Goal: Check status: Check status

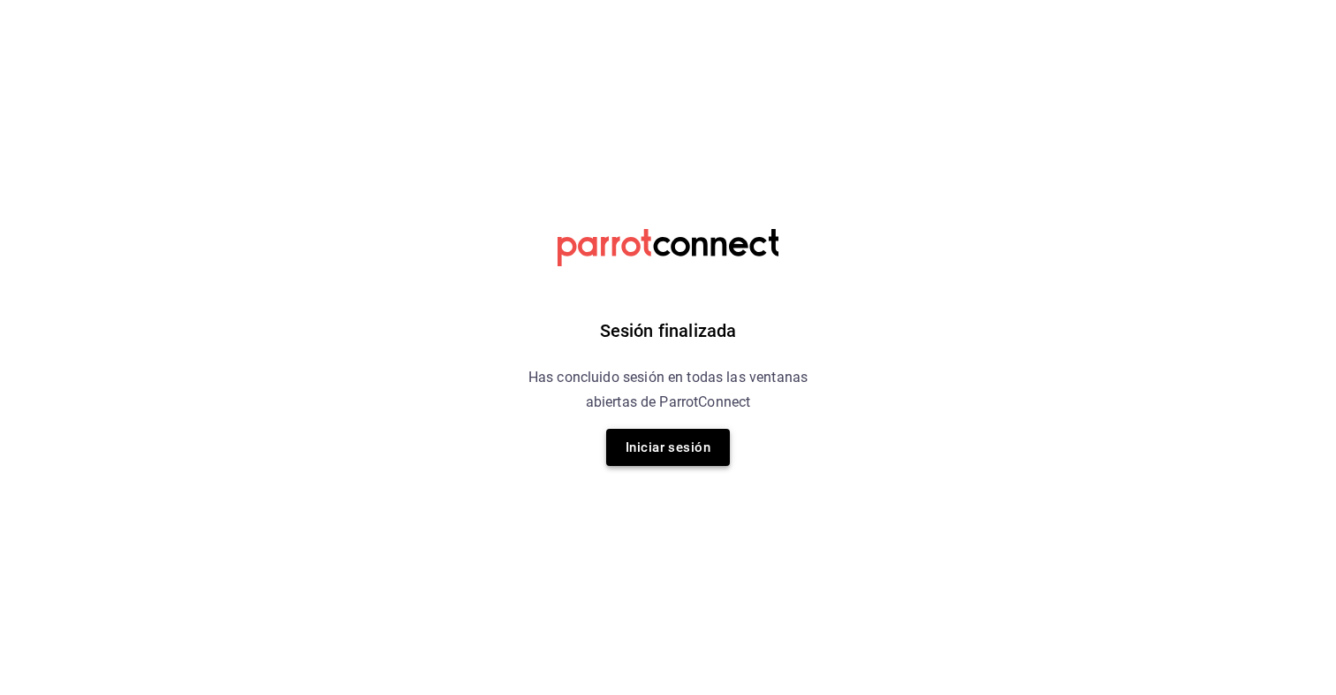
click at [631, 445] on button "Iniciar sesión" at bounding box center [668, 447] width 124 height 37
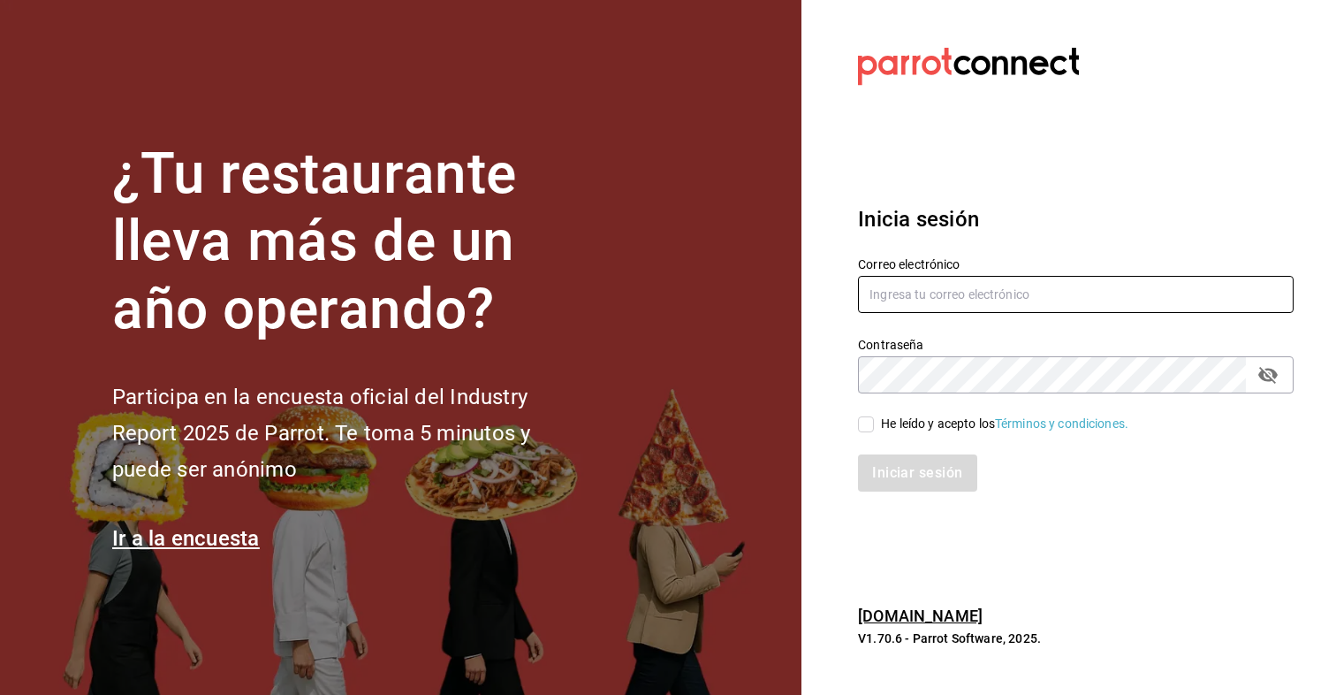
click at [941, 300] on input "text" at bounding box center [1076, 294] width 436 height 37
type input "[EMAIL_ADDRESS][DOMAIN_NAME]"
click at [868, 423] on input "He leído y acepto los Términos y condiciones." at bounding box center [866, 424] width 16 height 16
checkbox input "true"
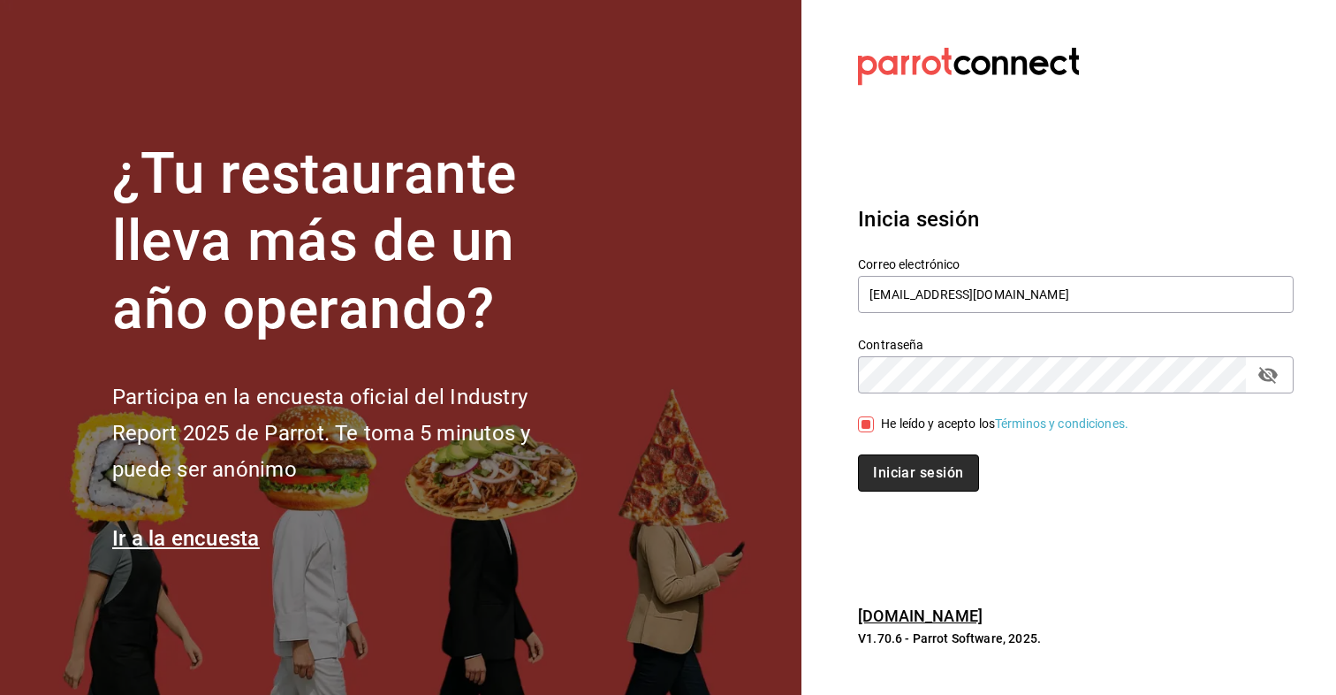
click at [895, 484] on button "Iniciar sesión" at bounding box center [918, 472] width 120 height 37
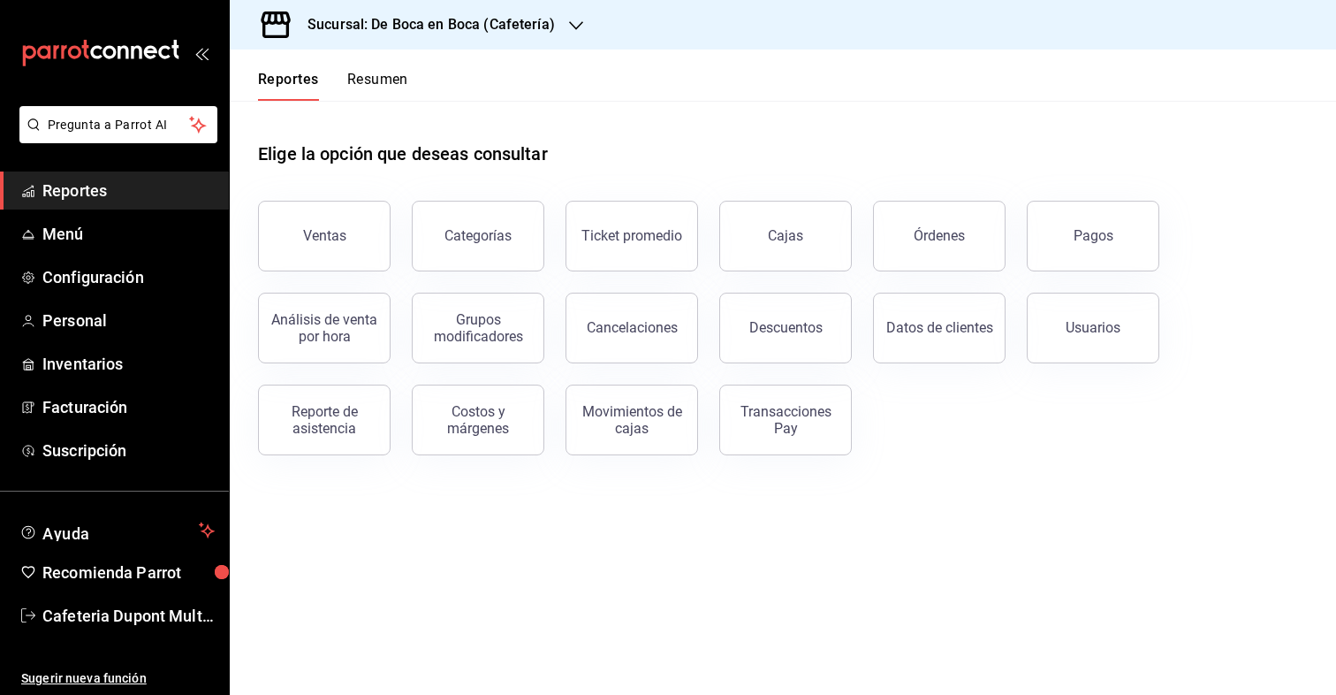
click at [375, 72] on button "Resumen" at bounding box center [377, 86] width 61 height 30
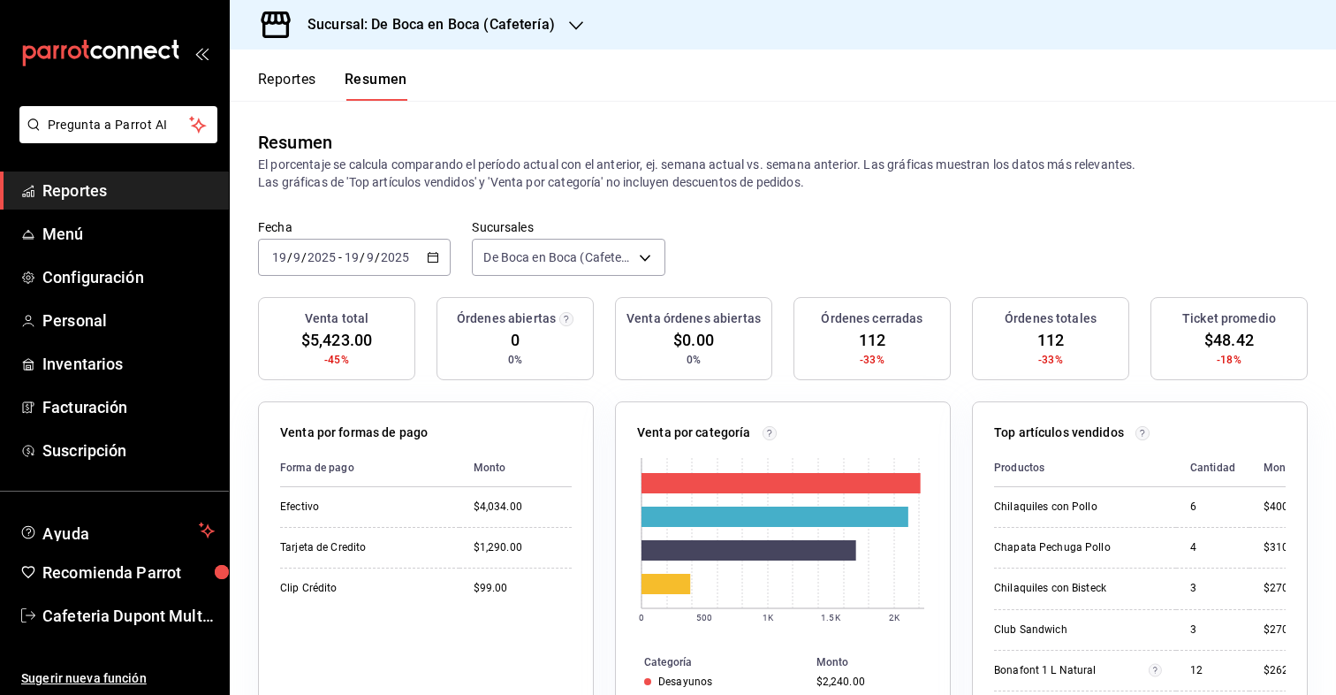
click at [342, 258] on div "2025-09-19 19 / 9 / 2025" at bounding box center [376, 257] width 69 height 14
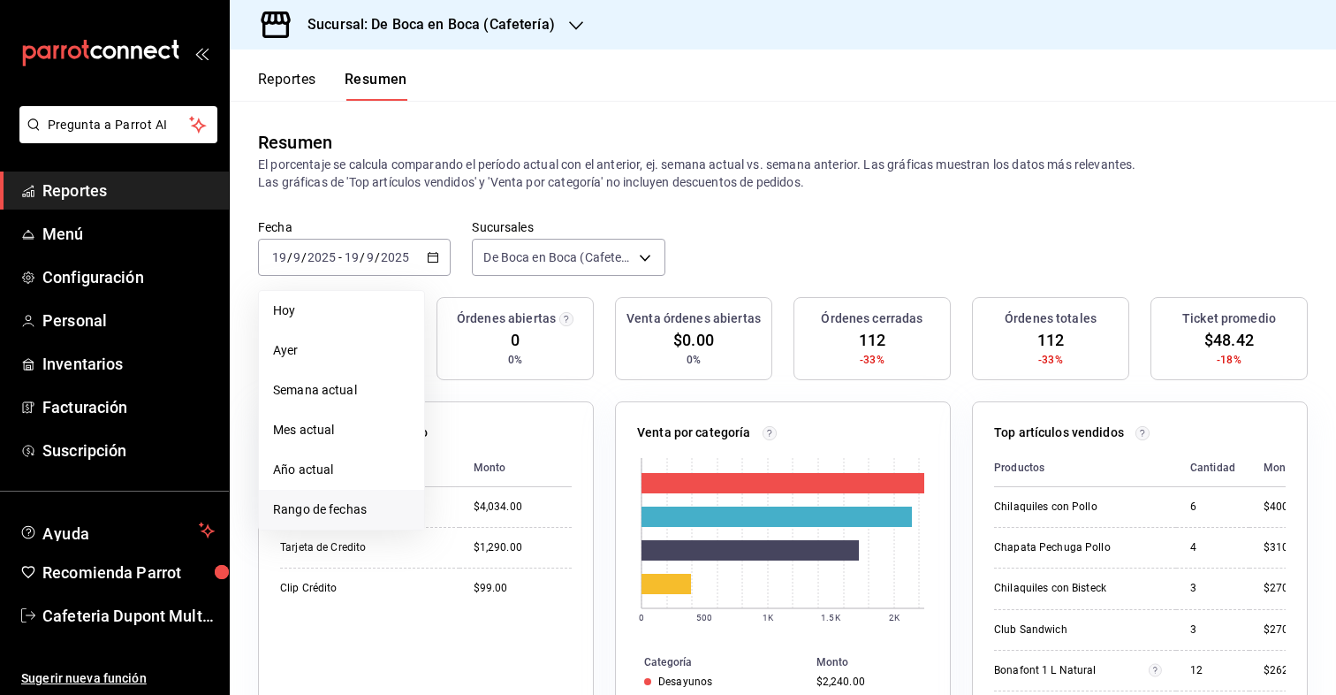
click at [361, 502] on span "Rango de fechas" at bounding box center [341, 509] width 137 height 19
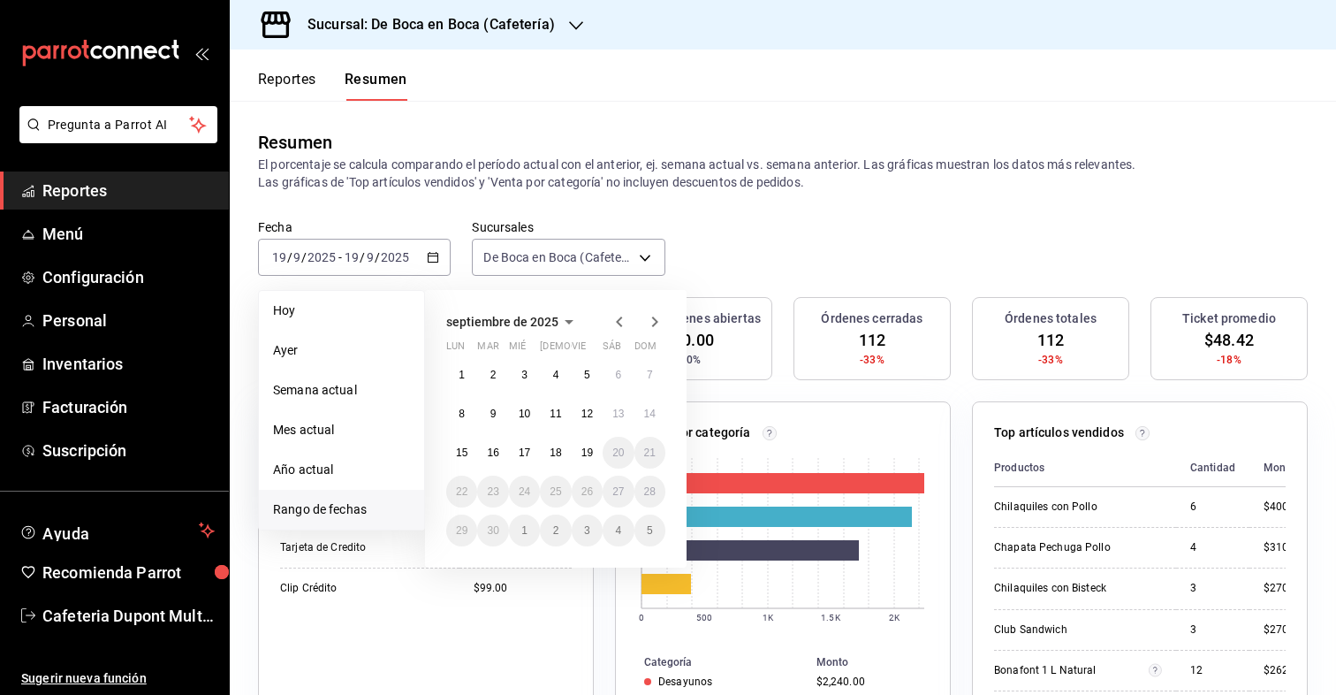
click at [610, 304] on div "septiembre de 2025 lun mar mié jue vie sáb dom 1 2 3 4 5 6 7 8 9 10 11 12 13 14…" at bounding box center [556, 428] width 262 height 277
click at [612, 314] on icon "button" at bounding box center [619, 321] width 21 height 21
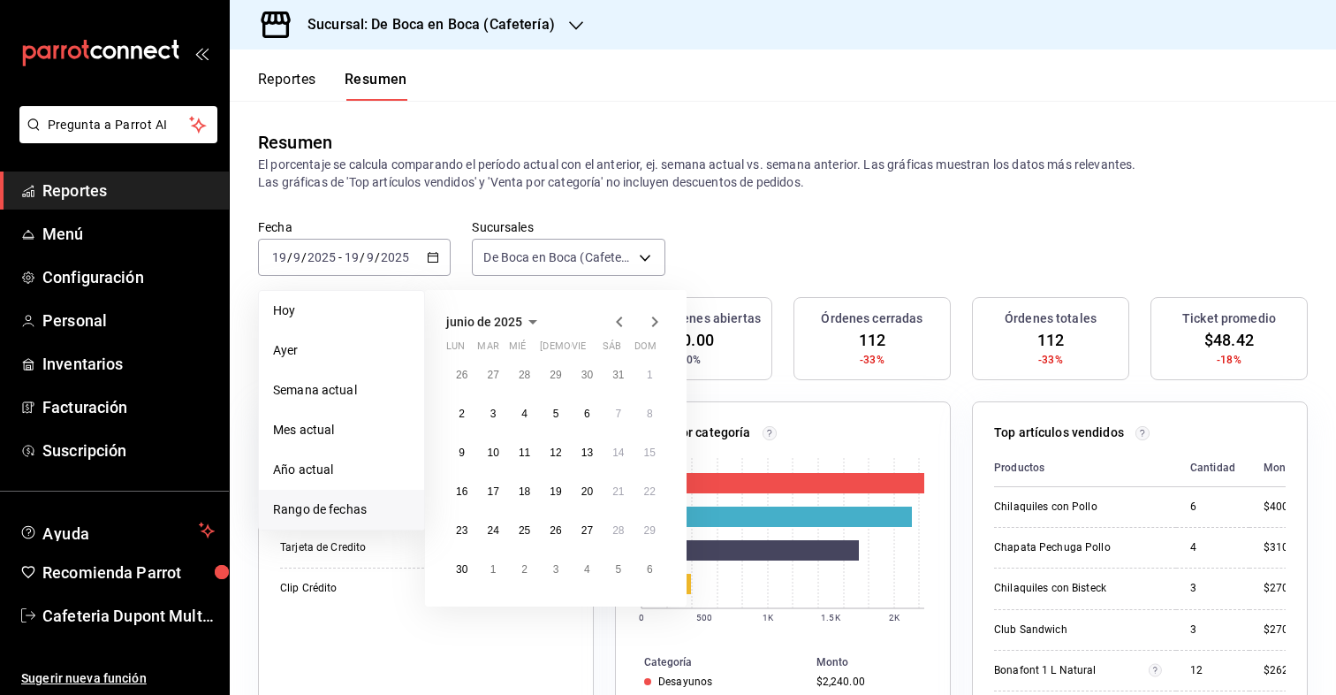
click at [612, 314] on icon "button" at bounding box center [619, 321] width 21 height 21
click at [514, 376] on button "1" at bounding box center [524, 375] width 31 height 32
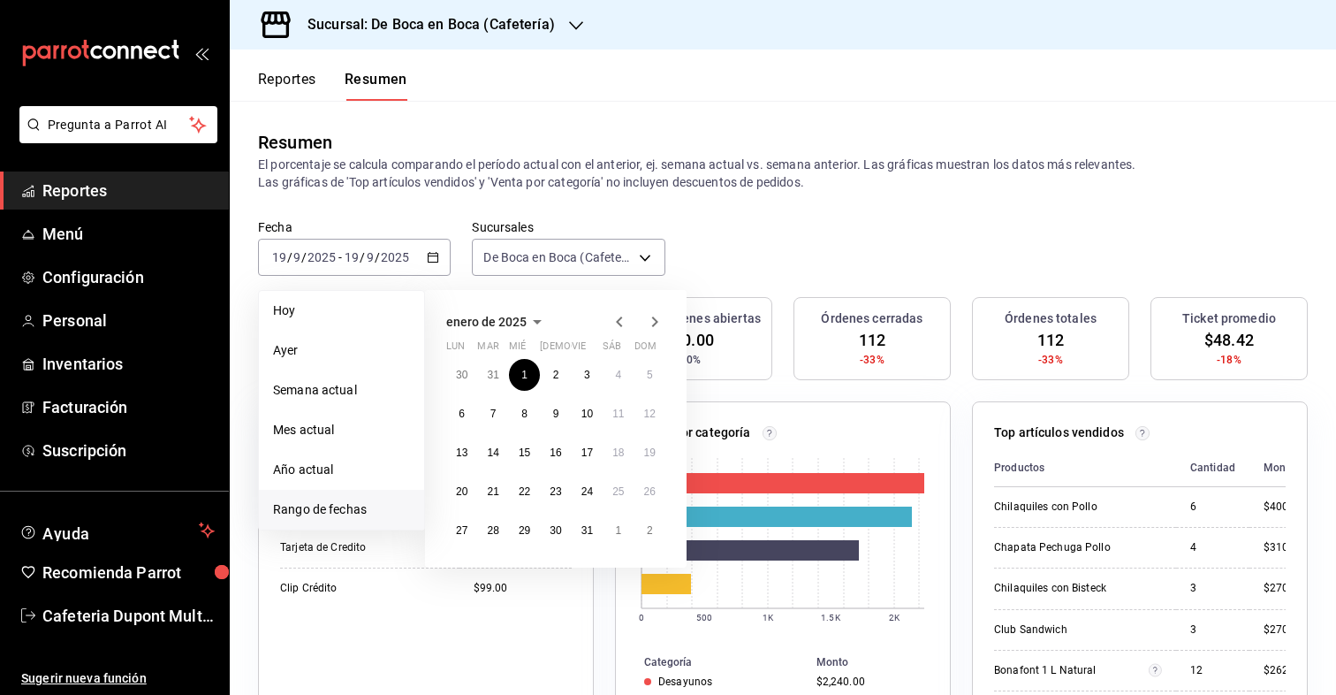
click at [654, 326] on icon "button" at bounding box center [654, 321] width 21 height 21
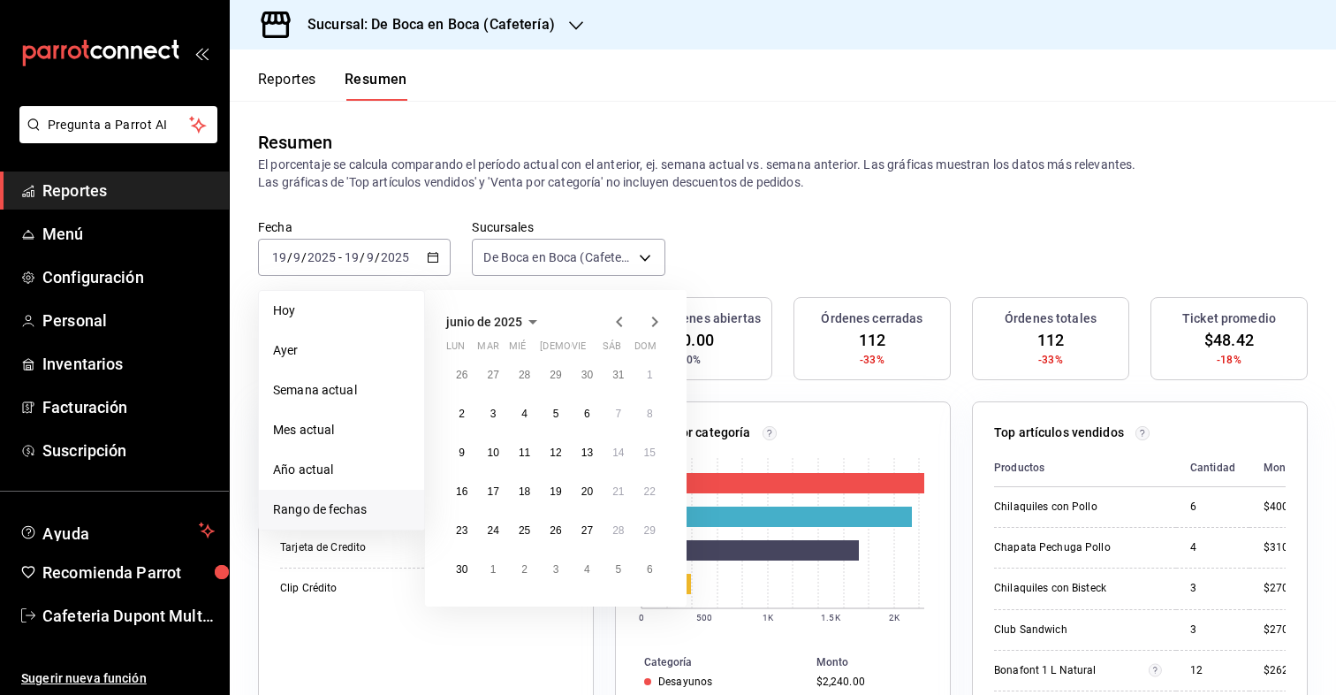
click at [654, 326] on icon "button" at bounding box center [654, 321] width 21 height 21
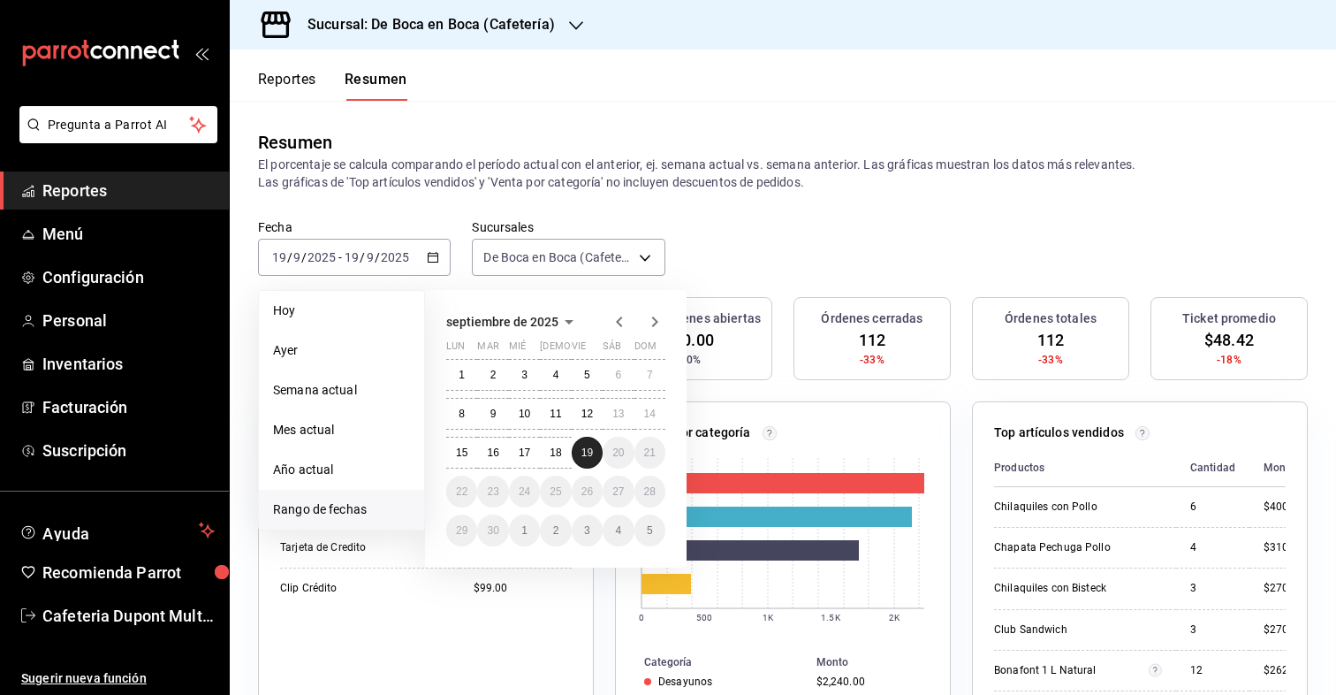
click at [596, 452] on button "19" at bounding box center [587, 453] width 31 height 32
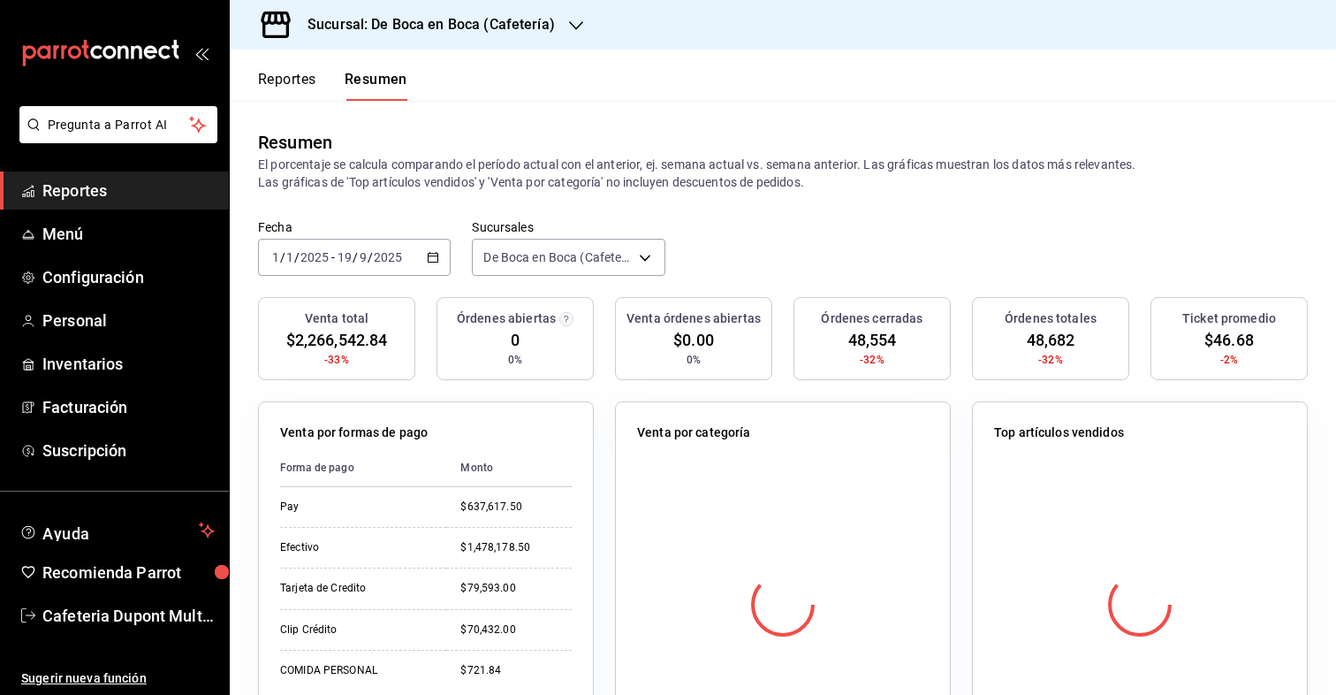
click at [342, 250] on input "19" at bounding box center [345, 257] width 16 height 14
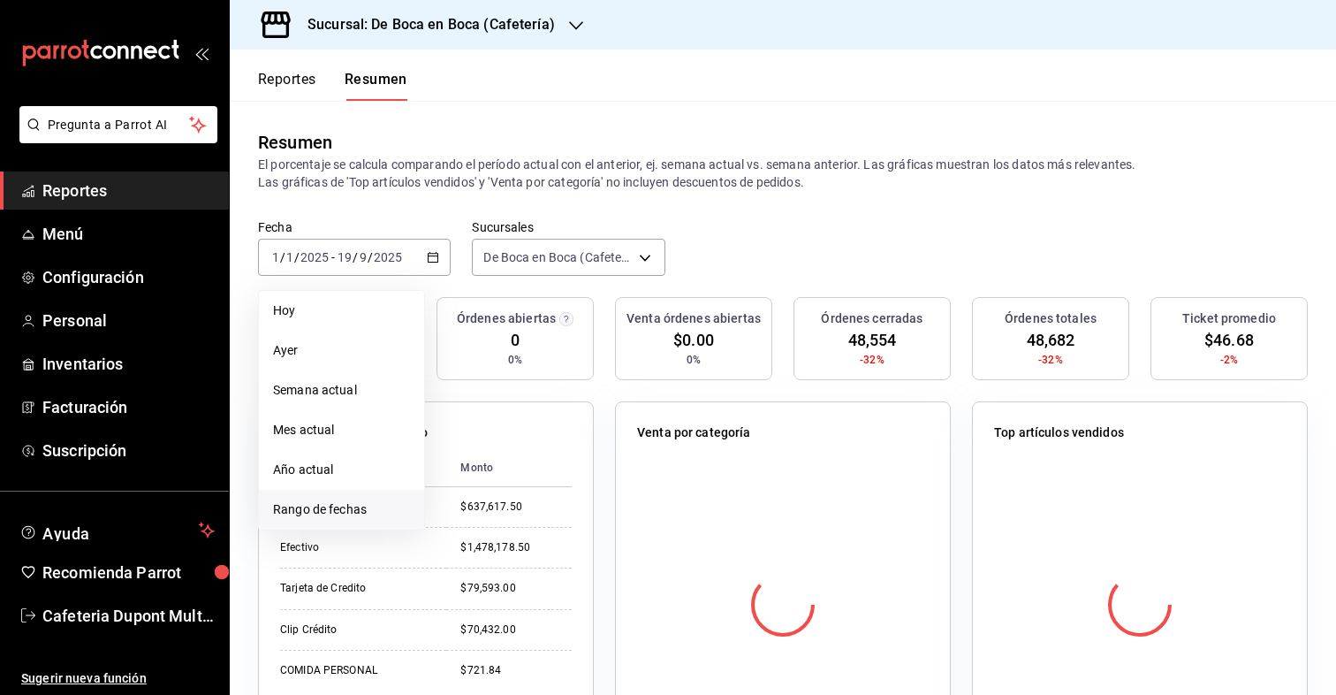
click at [322, 499] on li "Rango de fechas" at bounding box center [341, 510] width 165 height 40
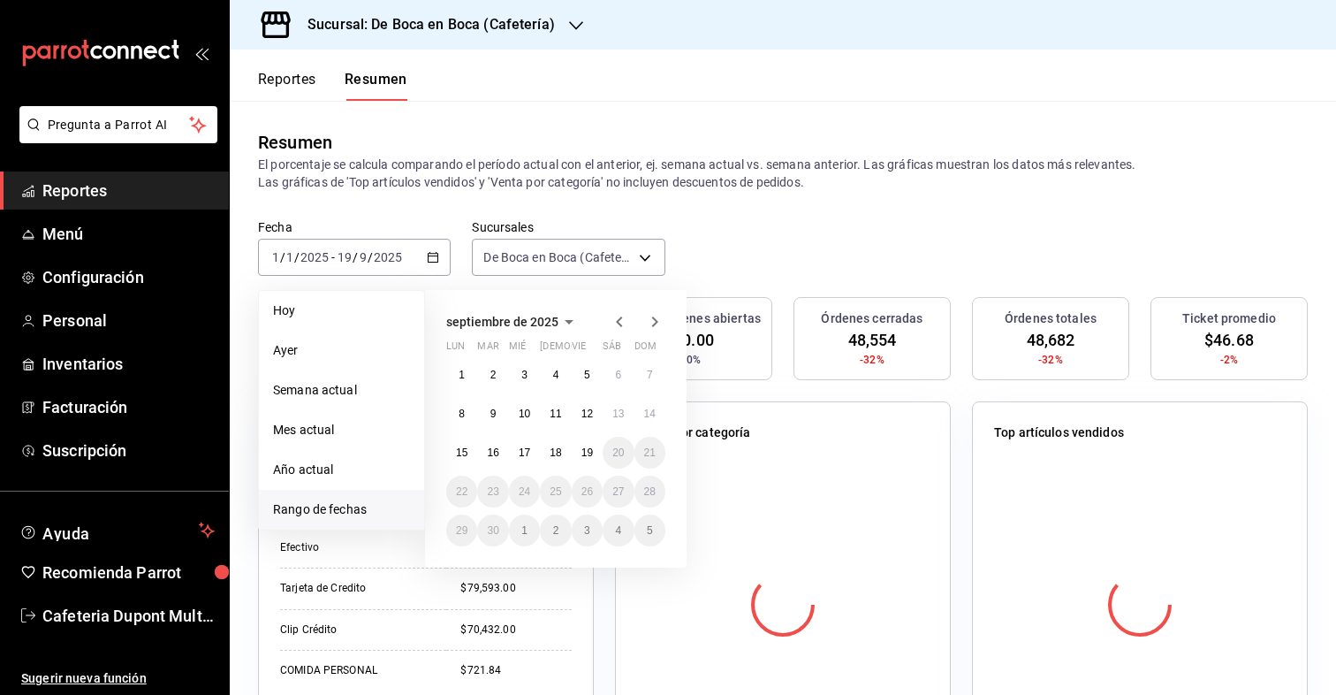
click at [618, 323] on icon "button" at bounding box center [619, 321] width 21 height 21
click at [641, 374] on button "1" at bounding box center [650, 375] width 31 height 32
click at [472, 573] on button "30" at bounding box center [461, 569] width 31 height 32
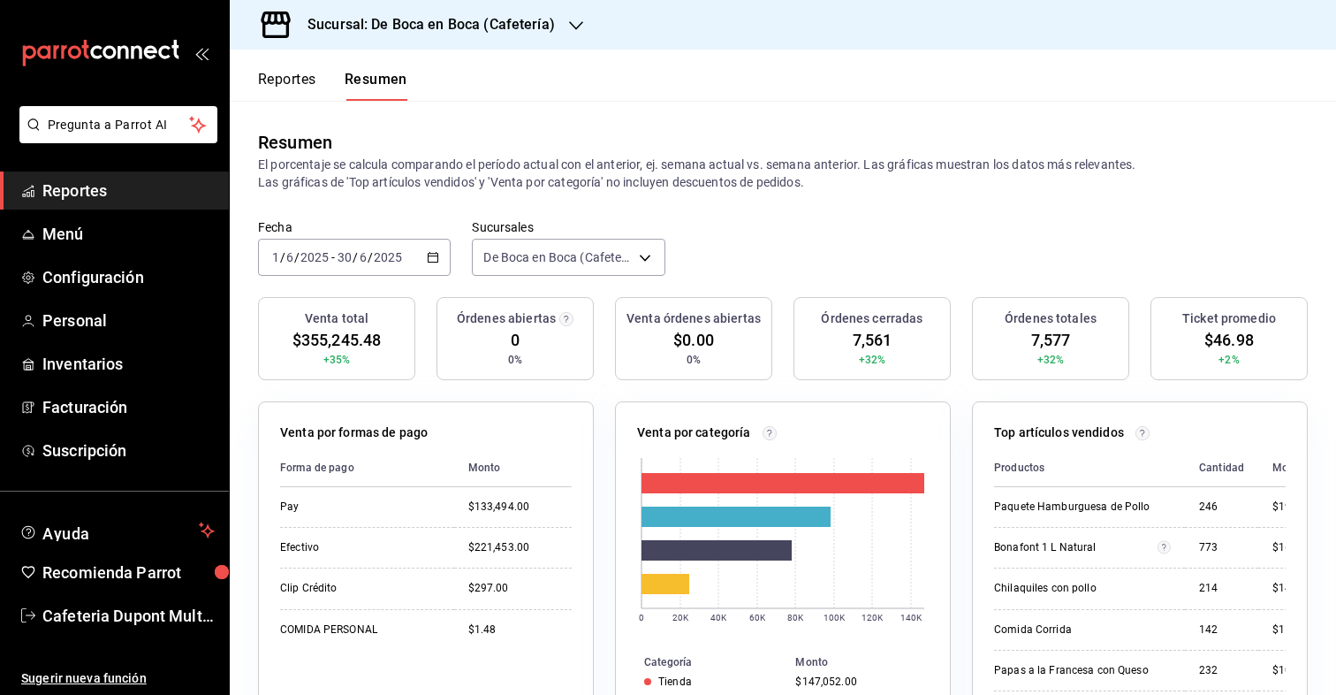
click at [391, 256] on input "2025" at bounding box center [388, 257] width 30 height 14
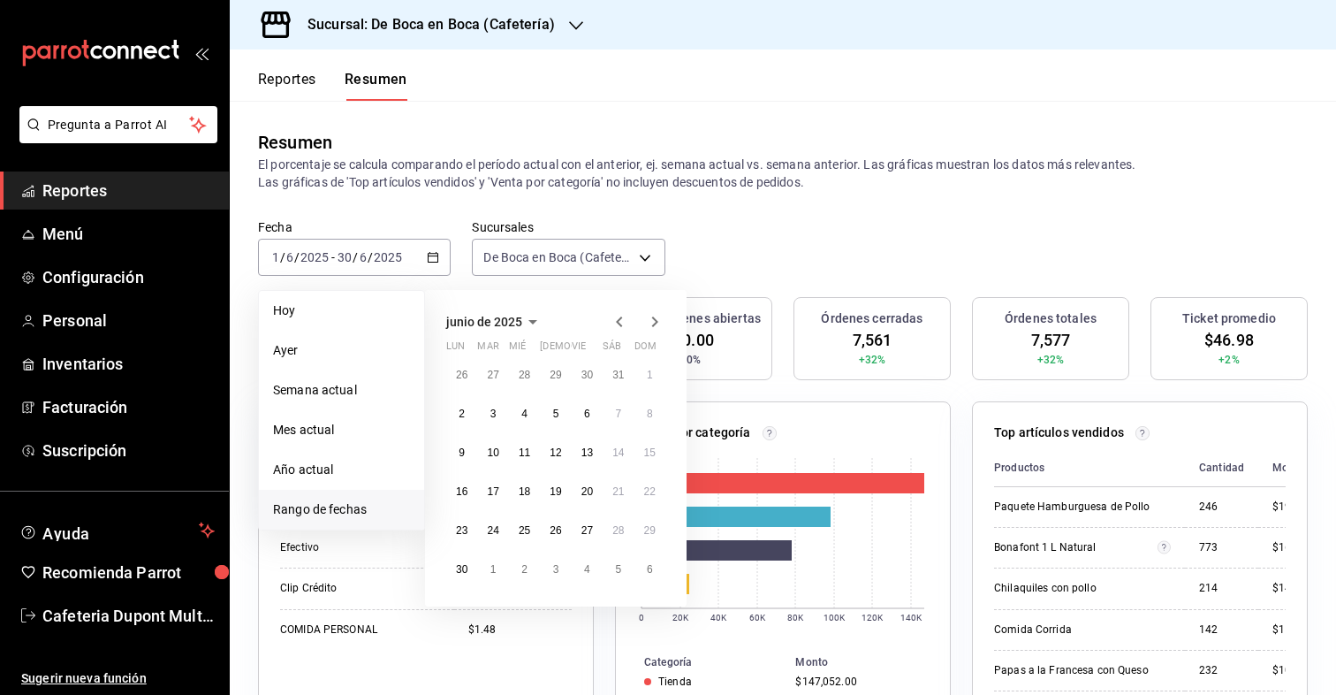
click at [619, 320] on icon "button" at bounding box center [619, 321] width 6 height 11
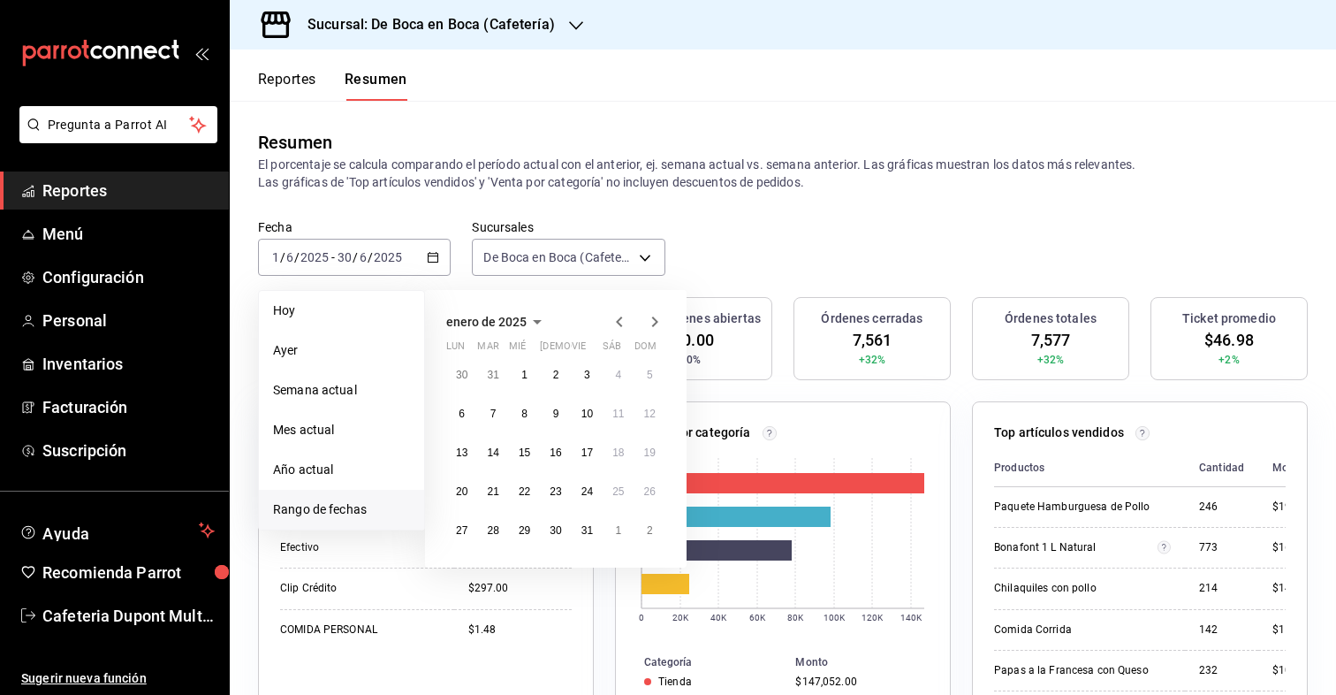
click at [619, 320] on icon "button" at bounding box center [619, 321] width 6 height 11
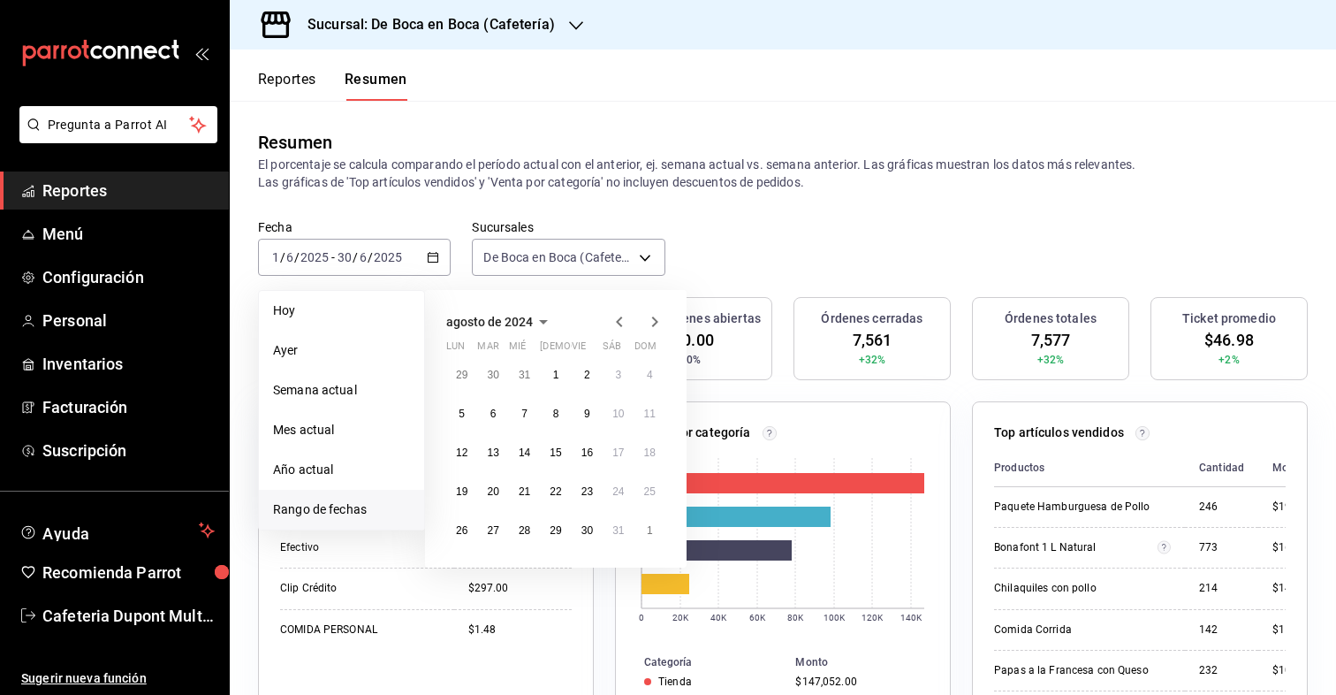
click at [619, 320] on icon "button" at bounding box center [619, 321] width 6 height 11
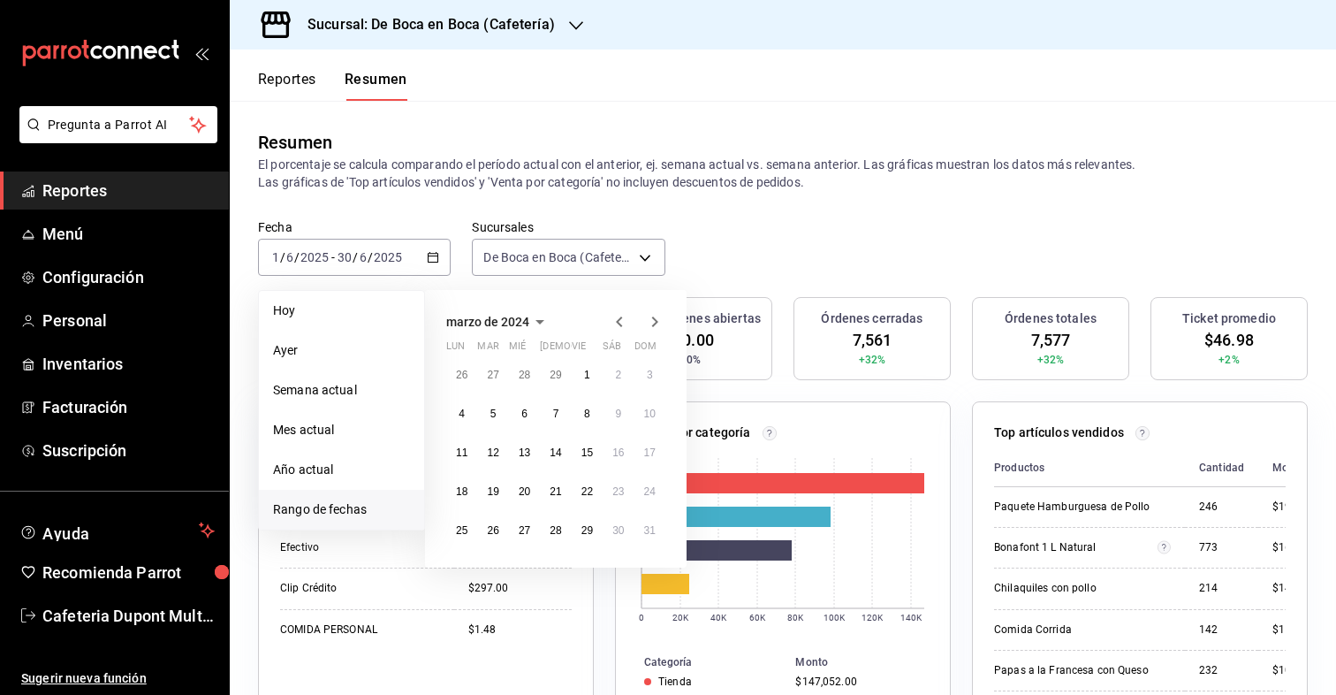
click at [619, 320] on icon "button" at bounding box center [619, 321] width 6 height 11
click at [559, 371] on button "1" at bounding box center [555, 375] width 31 height 32
click at [560, 527] on abbr "29" at bounding box center [555, 530] width 11 height 12
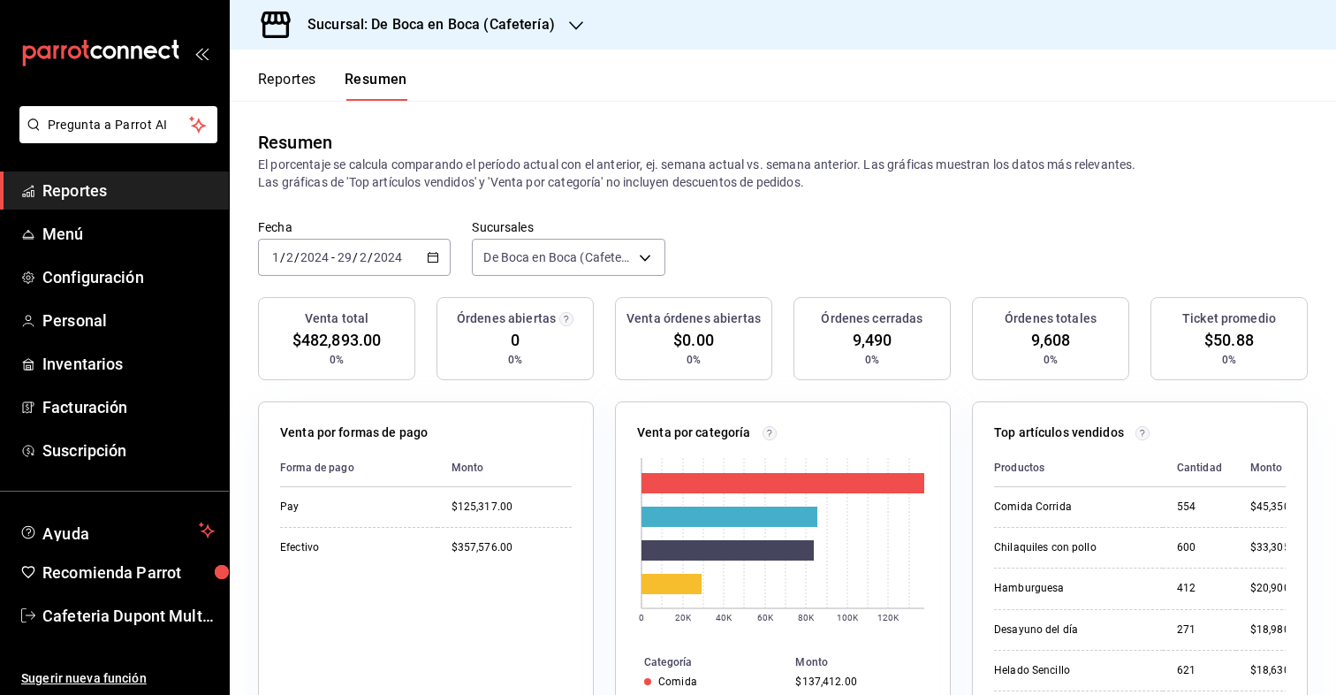
click at [427, 25] on h3 "Sucursal: De Boca en Boca (Cafetería)" at bounding box center [424, 24] width 262 height 21
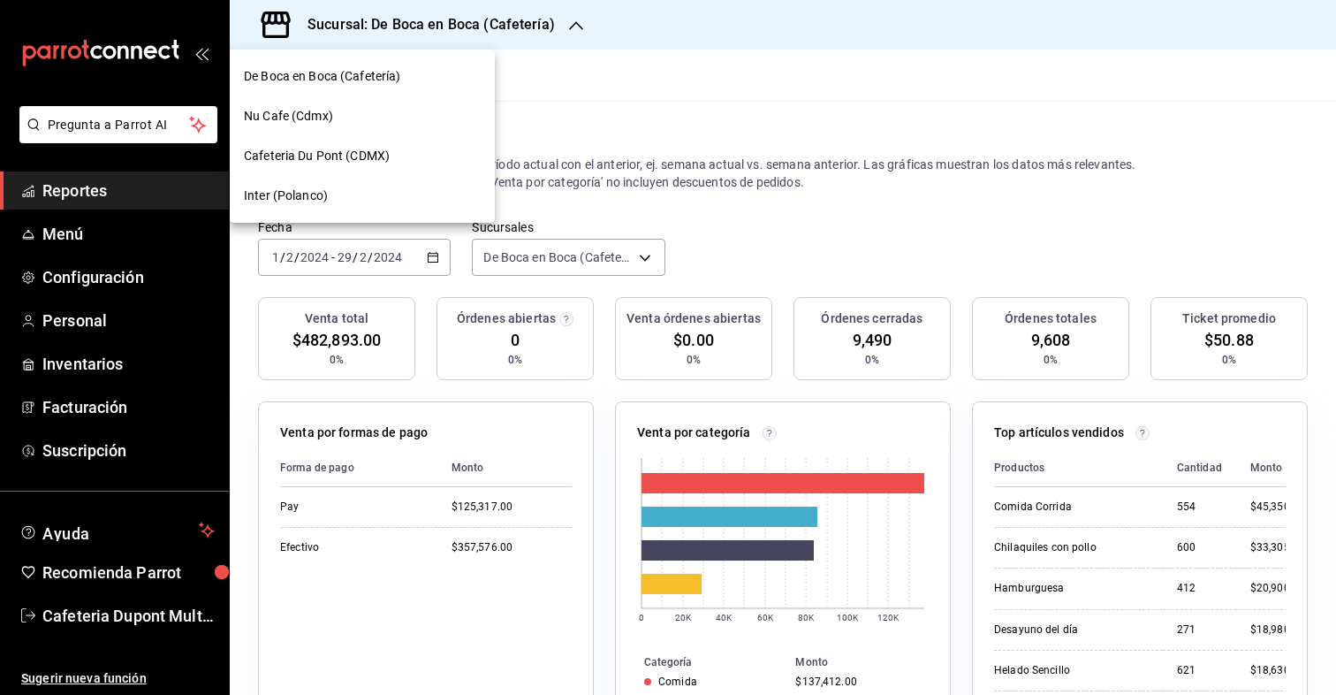
click at [383, 125] on div "Nu Cafe (Cdmx)" at bounding box center [362, 116] width 237 height 19
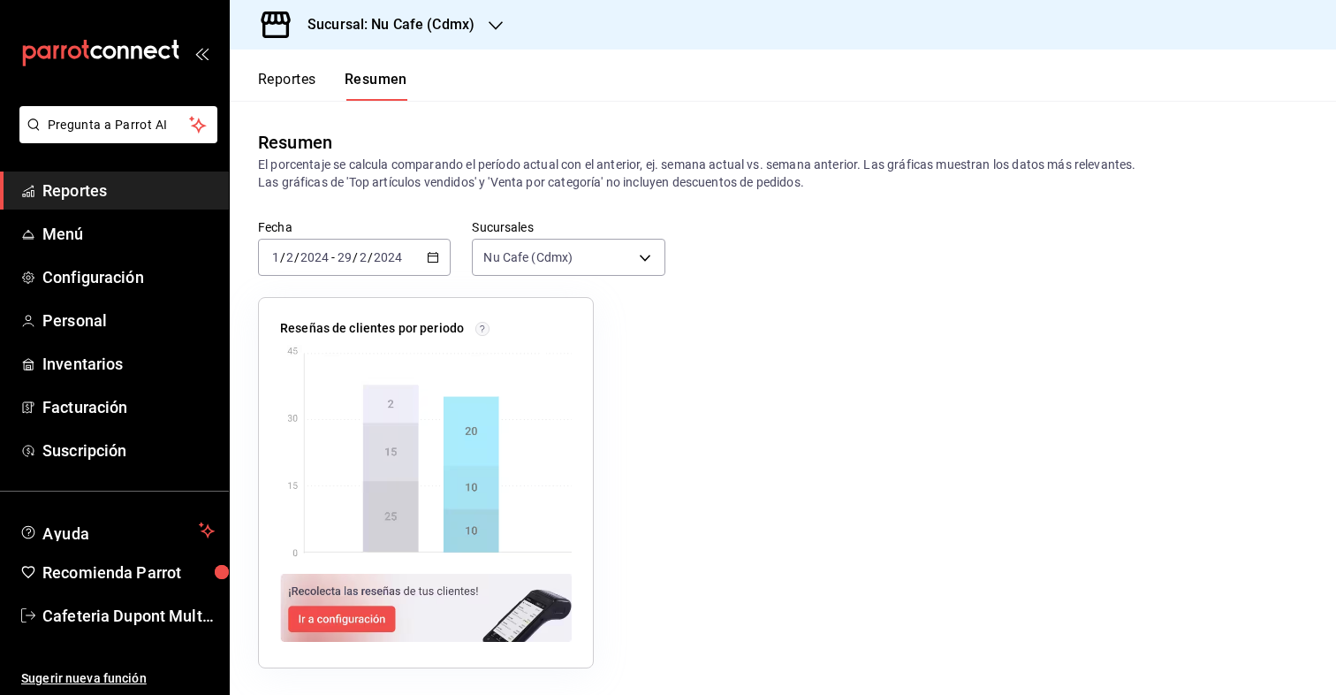
click at [368, 259] on span "/" at bounding box center [370, 257] width 5 height 14
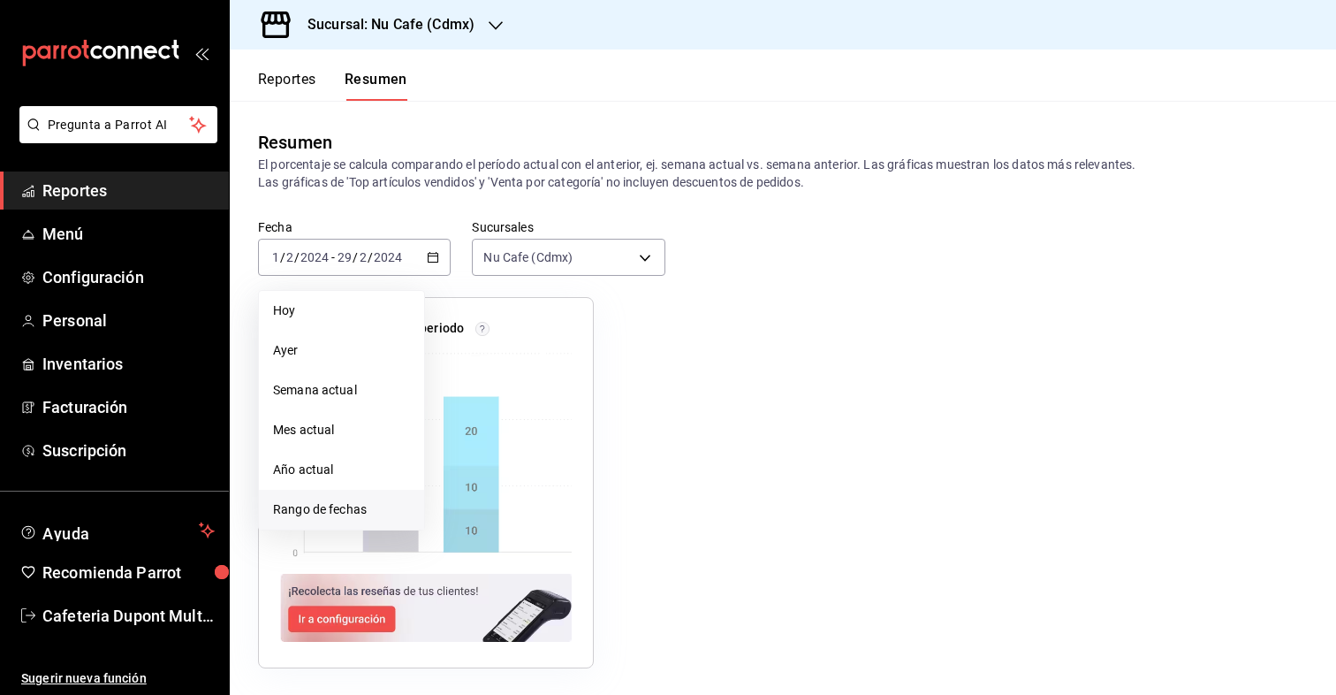
click at [334, 508] on span "Rango de fechas" at bounding box center [341, 509] width 137 height 19
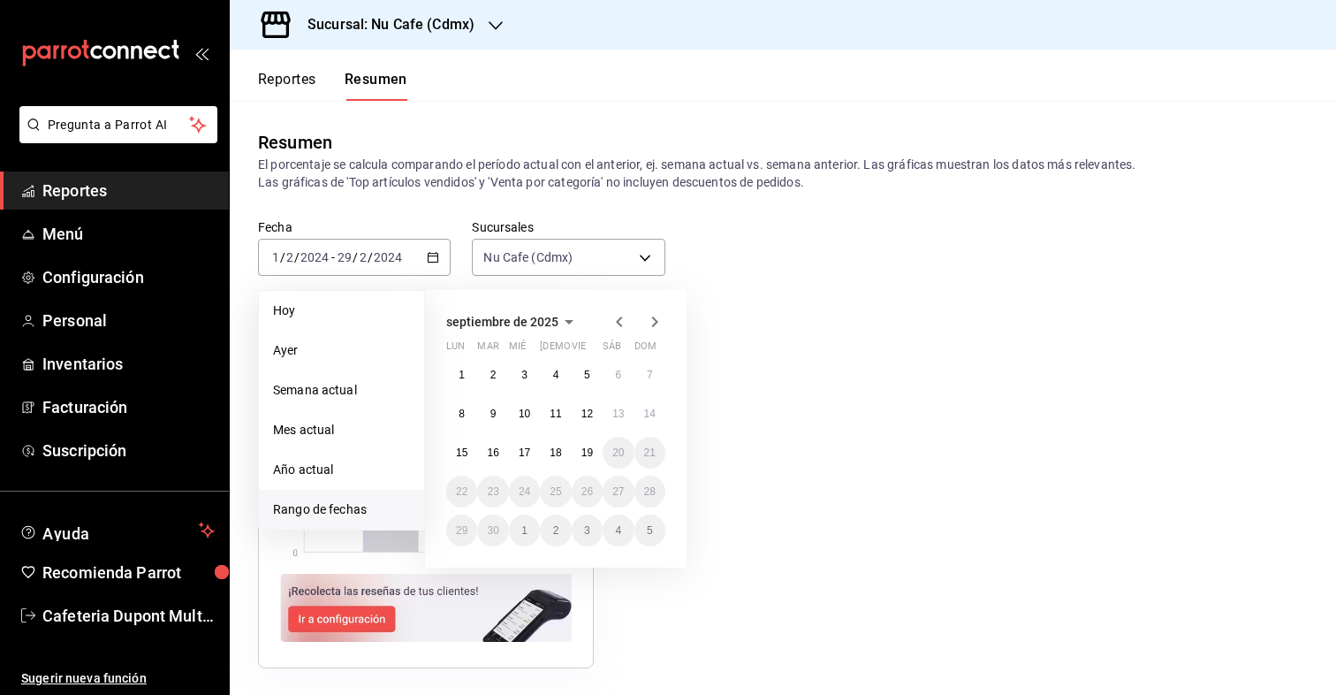
click at [616, 321] on icon "button" at bounding box center [619, 321] width 6 height 11
click at [560, 375] on button "1" at bounding box center [555, 375] width 31 height 32
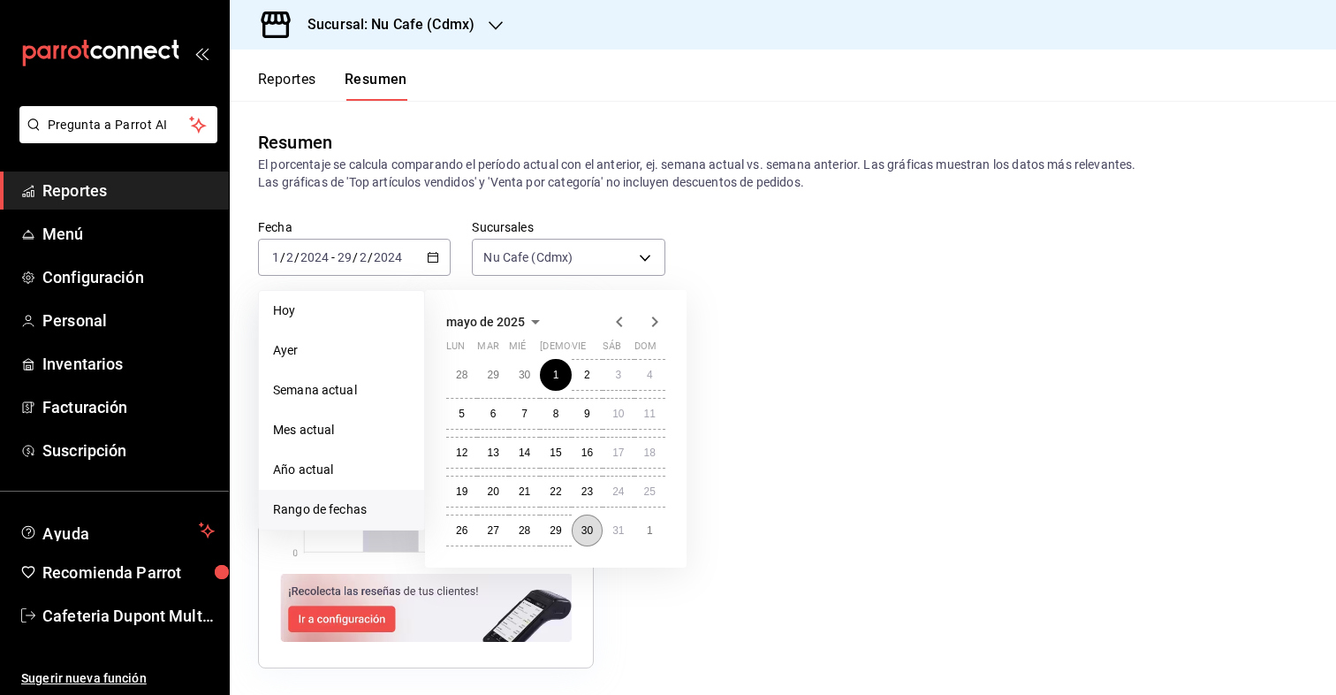
click at [582, 525] on abbr "30" at bounding box center [587, 530] width 11 height 12
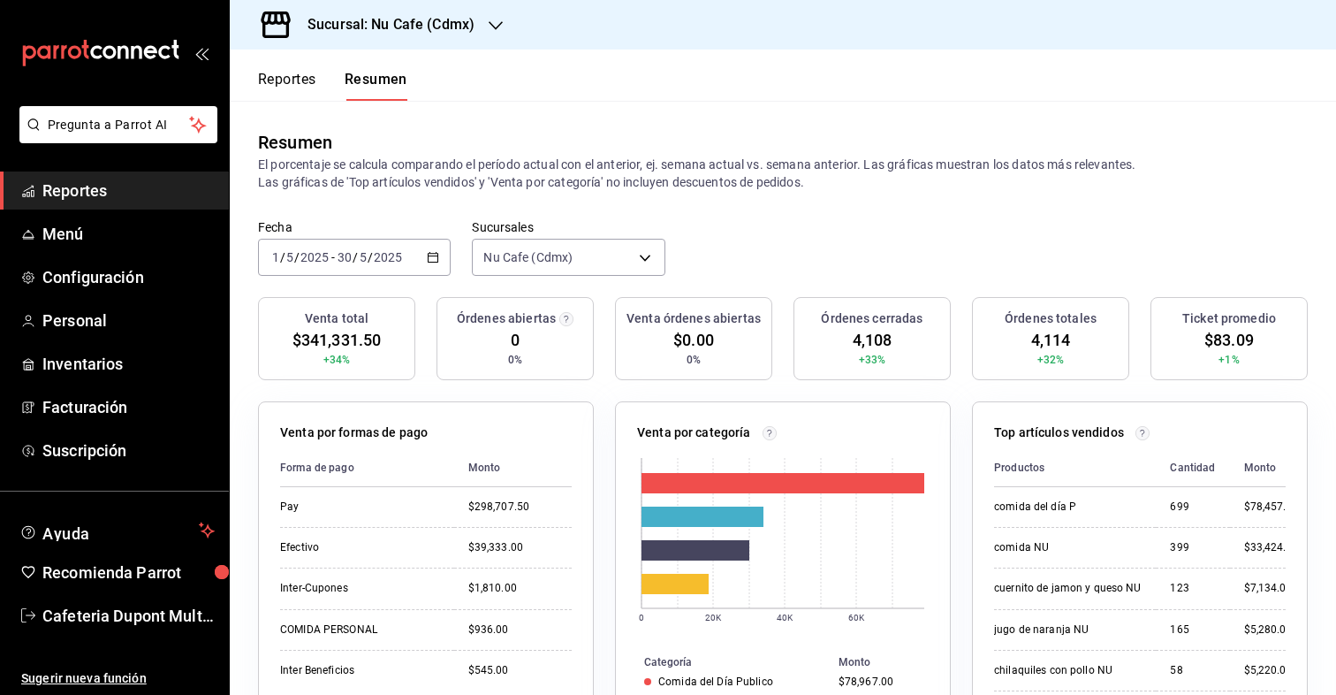
click at [440, 37] on div "Sucursal: Nu Cafe (Cdmx)" at bounding box center [377, 24] width 266 height 49
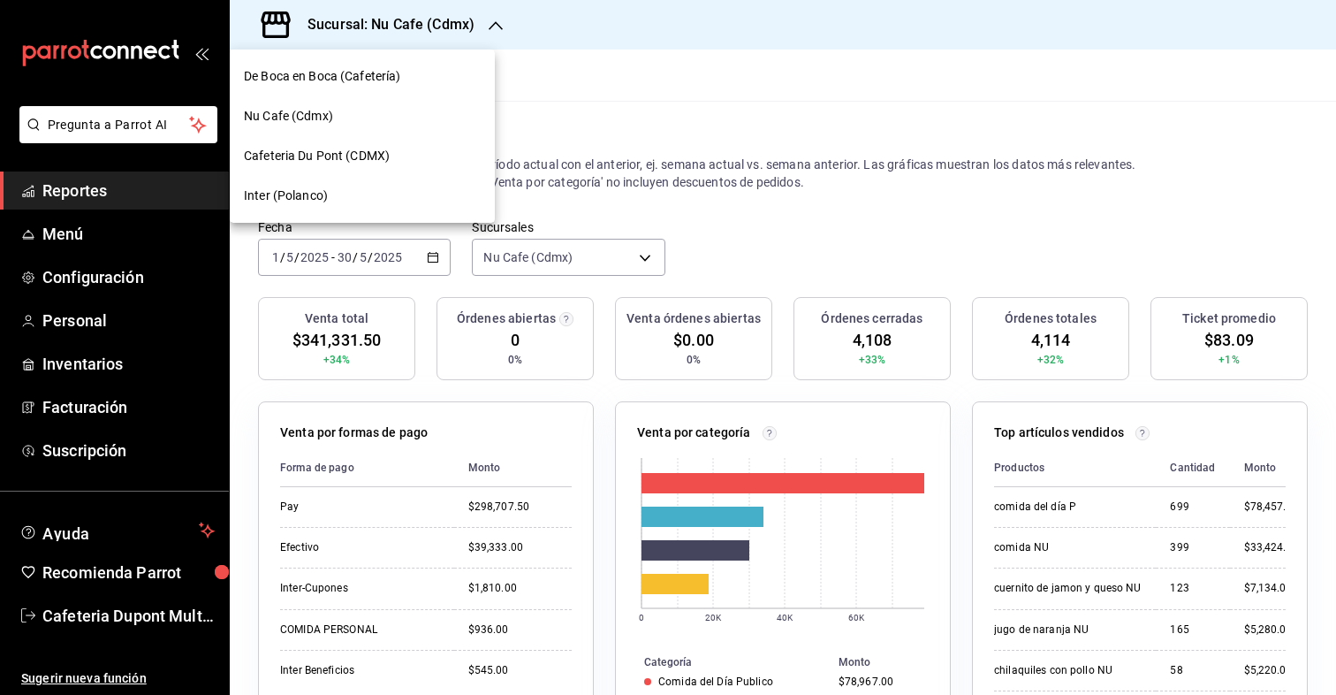
click at [321, 185] on div "Inter (Polanco)" at bounding box center [362, 196] width 265 height 40
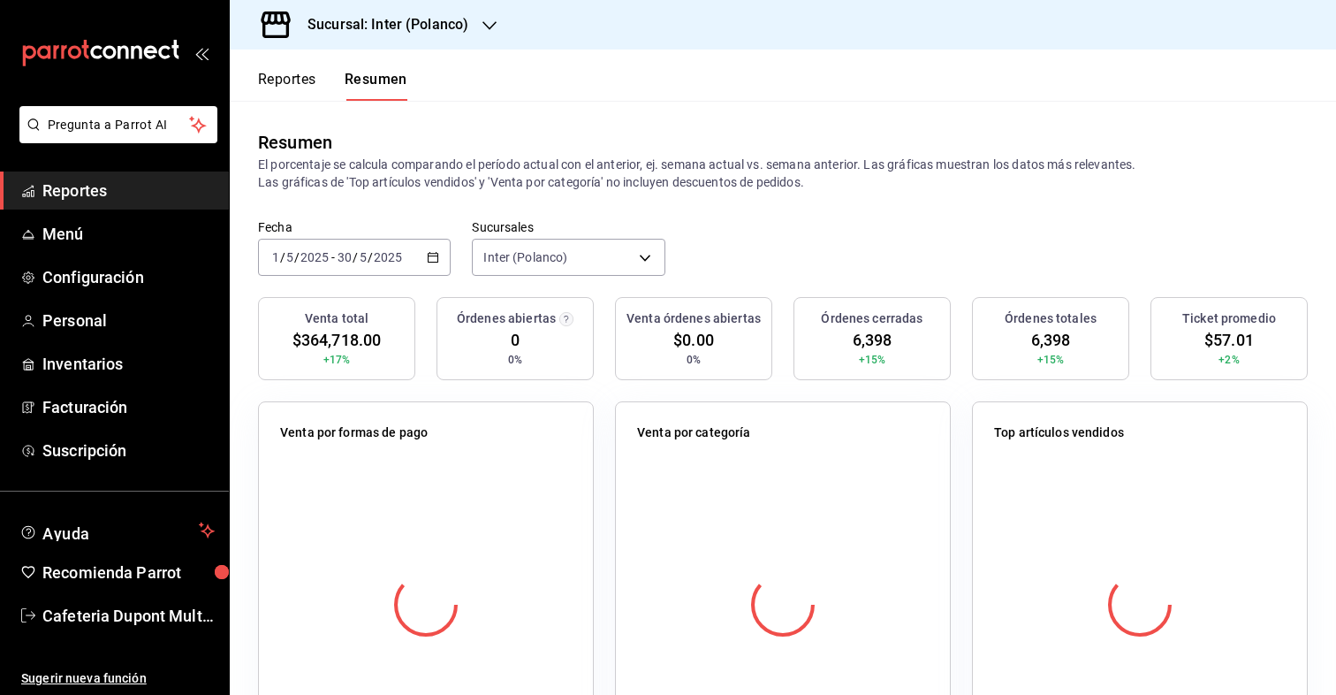
click at [345, 255] on input "30" at bounding box center [345, 257] width 16 height 14
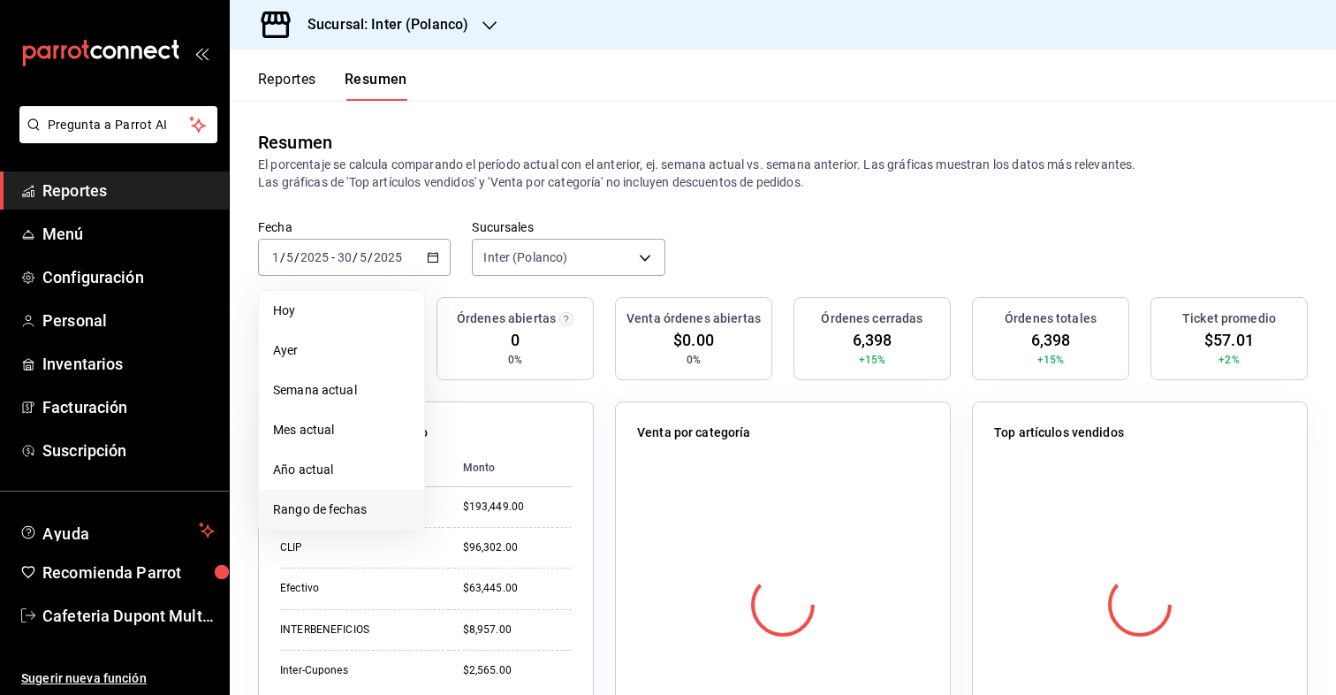
click at [321, 506] on span "Rango de fechas" at bounding box center [341, 509] width 137 height 19
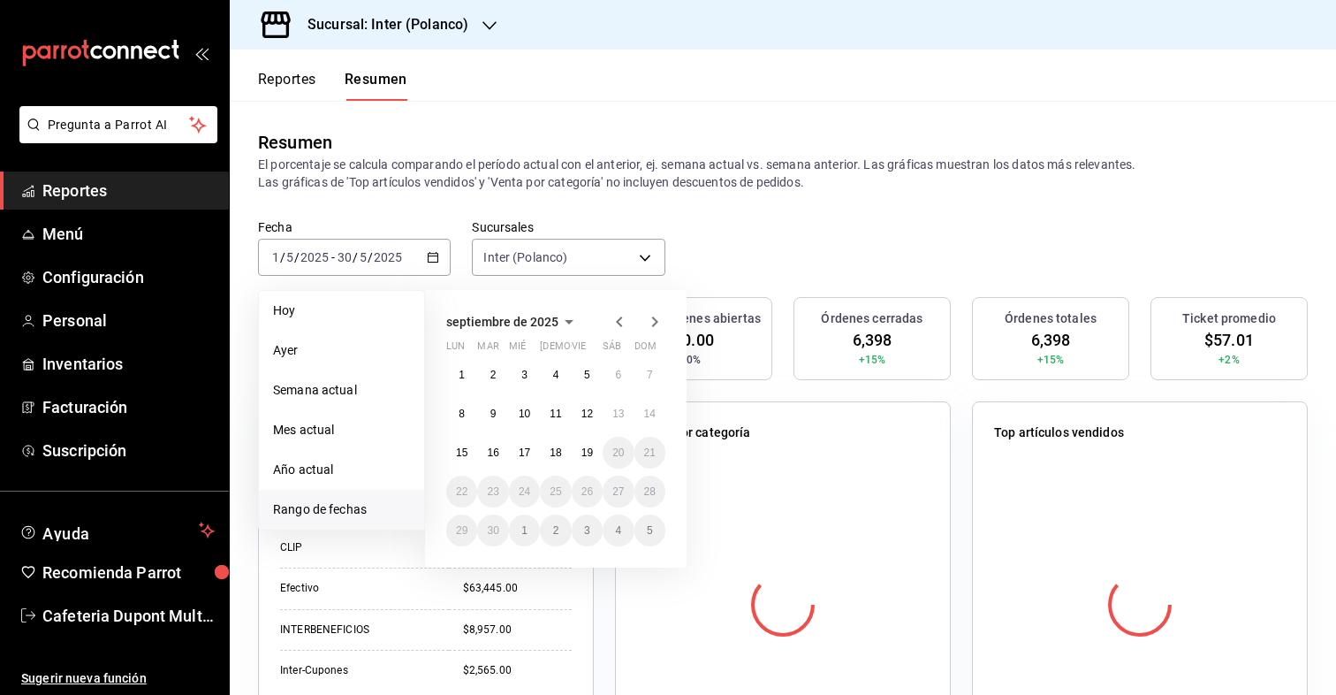
click at [613, 321] on icon "button" at bounding box center [619, 321] width 21 height 21
click at [591, 372] on button "1" at bounding box center [587, 375] width 31 height 32
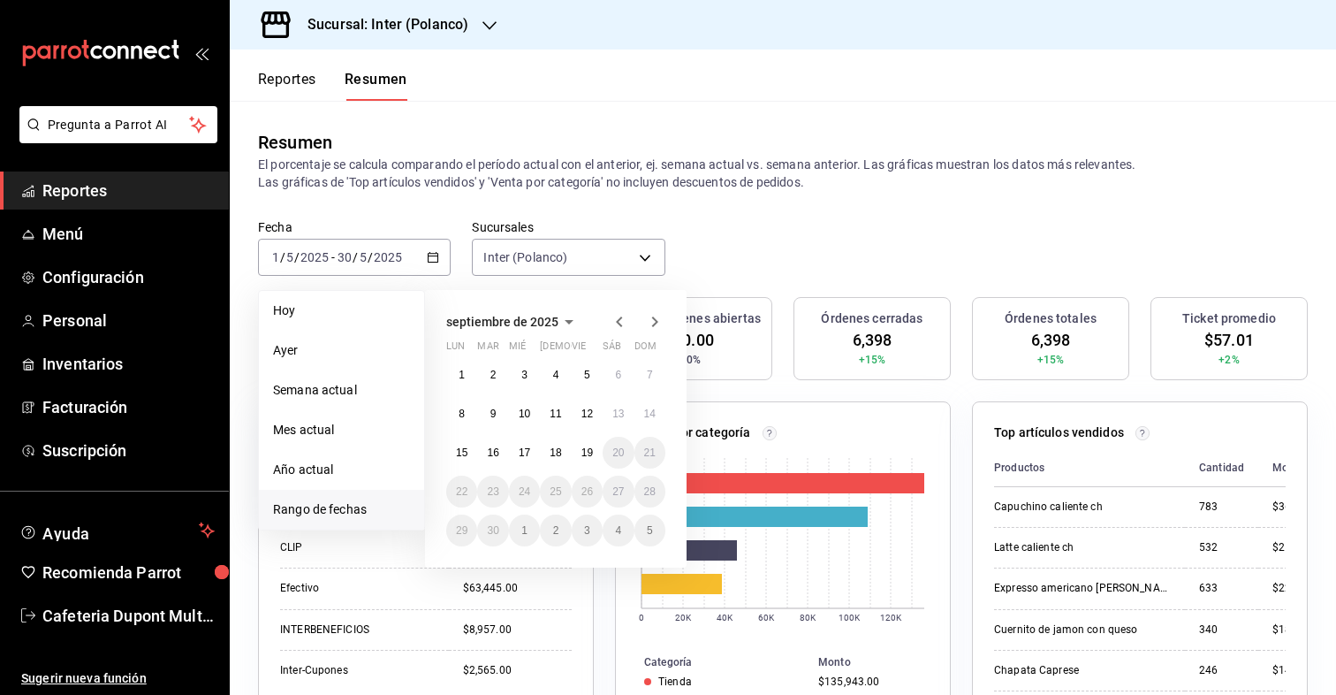
click at [615, 320] on icon "button" at bounding box center [619, 321] width 21 height 21
click at [591, 383] on button "1" at bounding box center [587, 375] width 31 height 32
click at [588, 530] on abbr "29" at bounding box center [587, 530] width 11 height 12
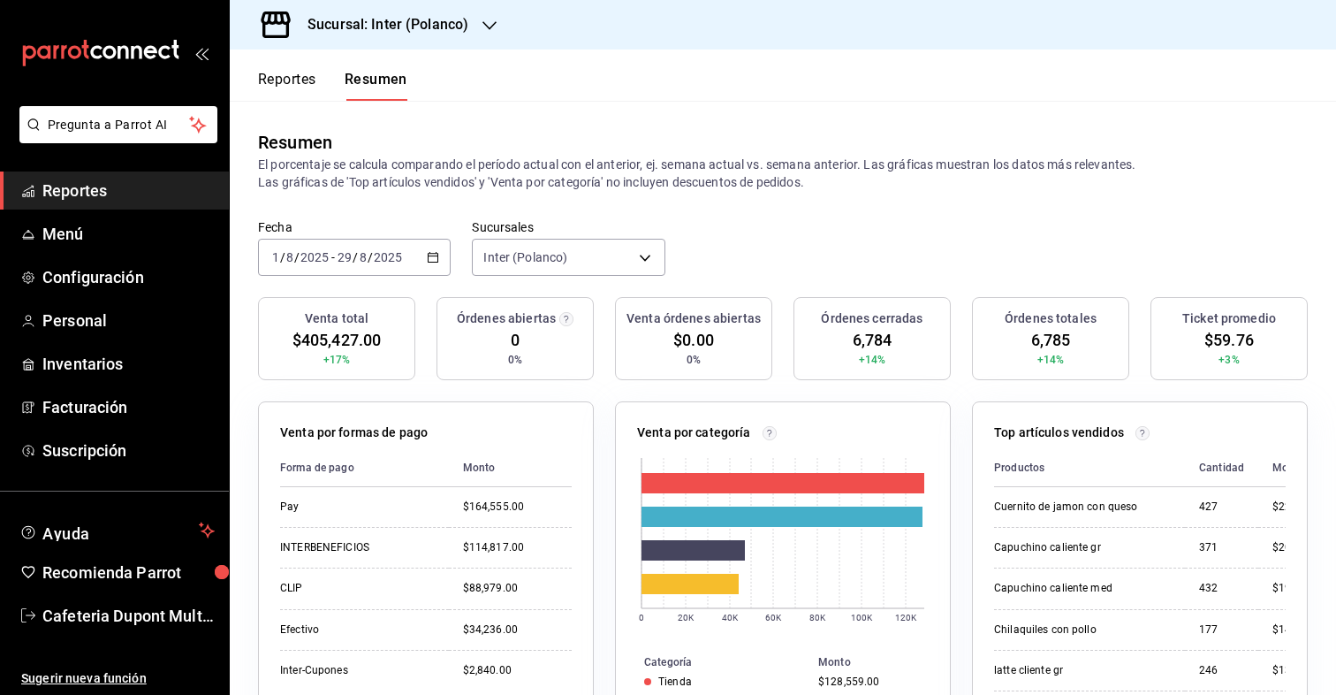
click at [465, 20] on h3 "Sucursal: Inter (Polanco)" at bounding box center [380, 24] width 175 height 21
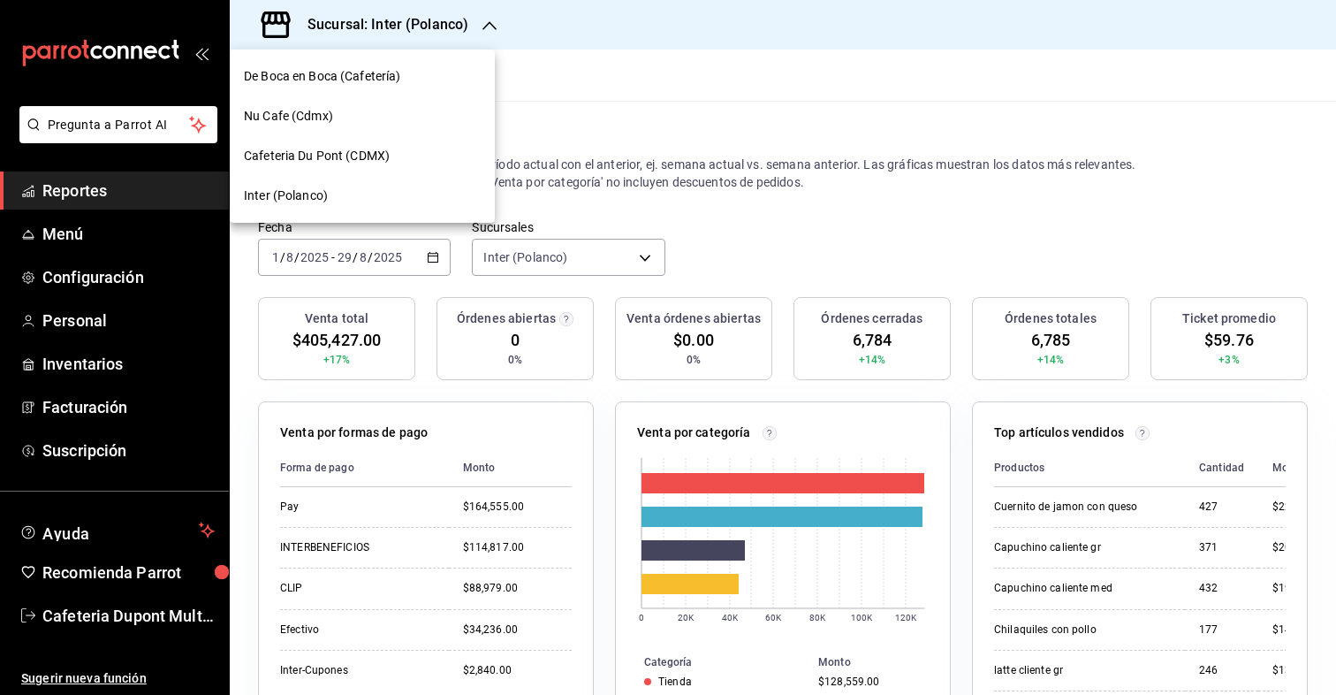
click at [344, 147] on span "Cafeteria Du Pont (CDMX)" at bounding box center [317, 156] width 146 height 19
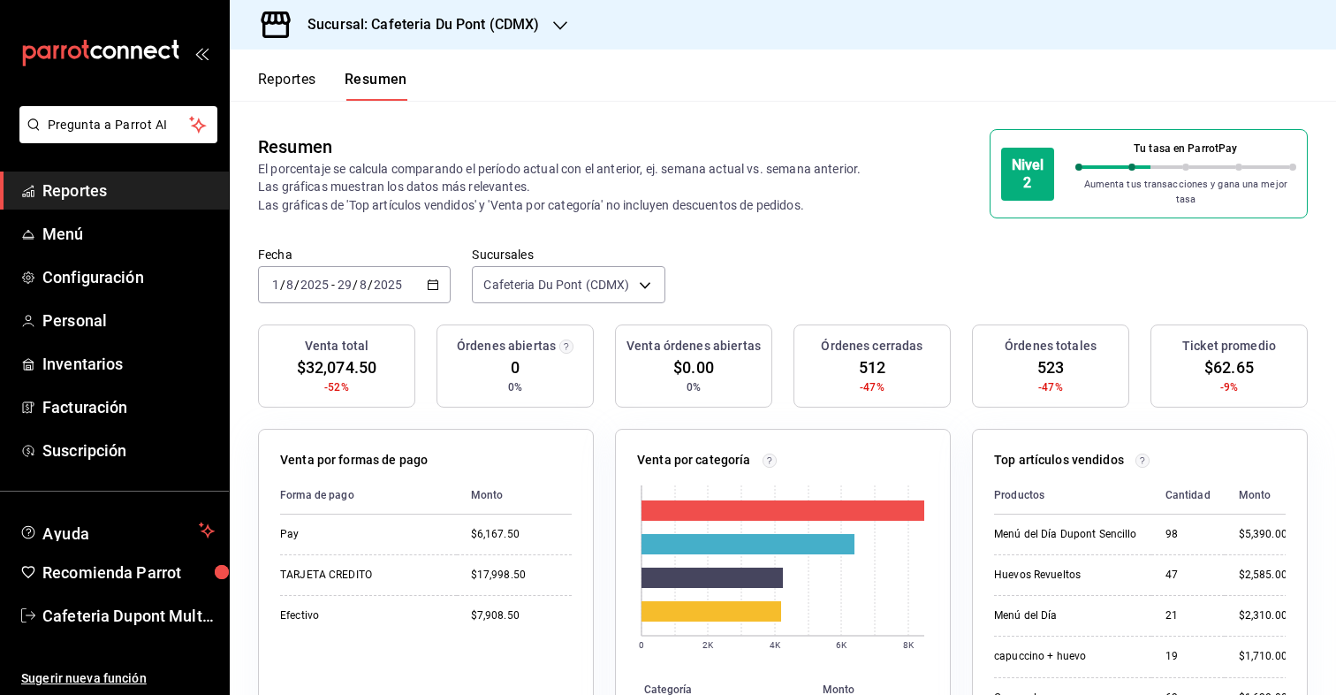
click at [377, 279] on input "2025" at bounding box center [388, 284] width 30 height 14
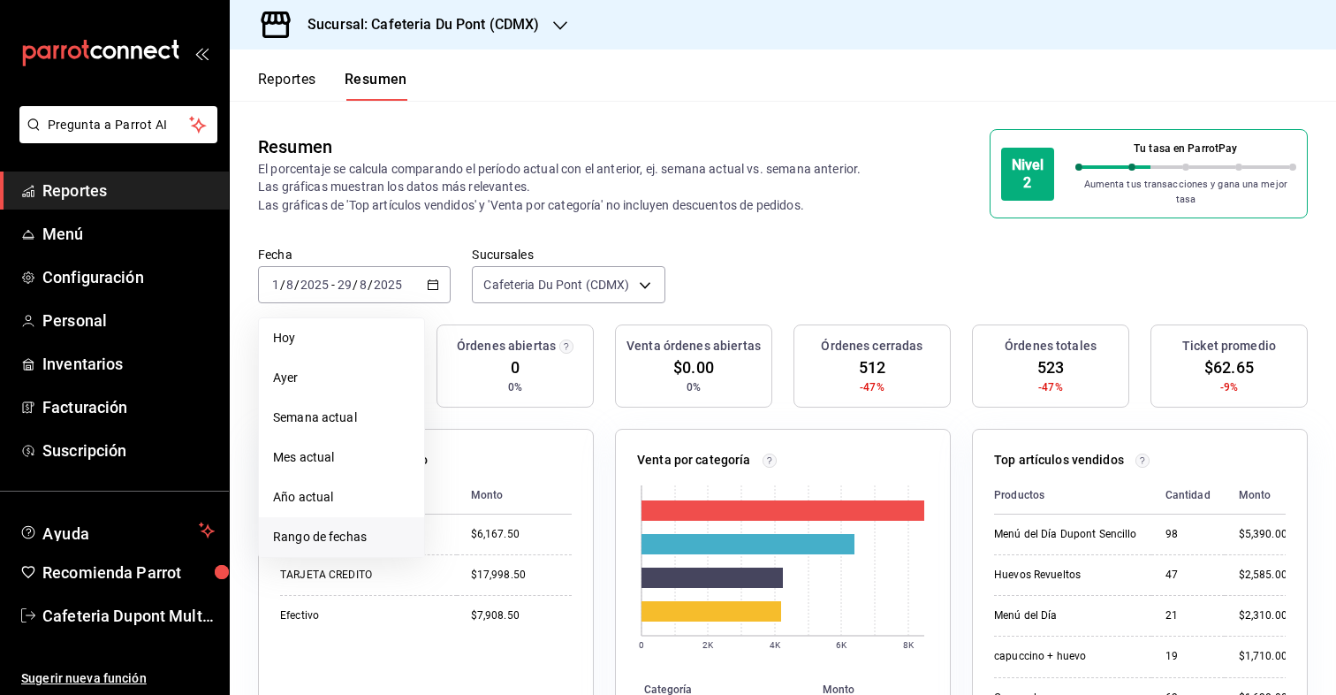
click at [323, 528] on span "Rango de fechas" at bounding box center [341, 537] width 137 height 19
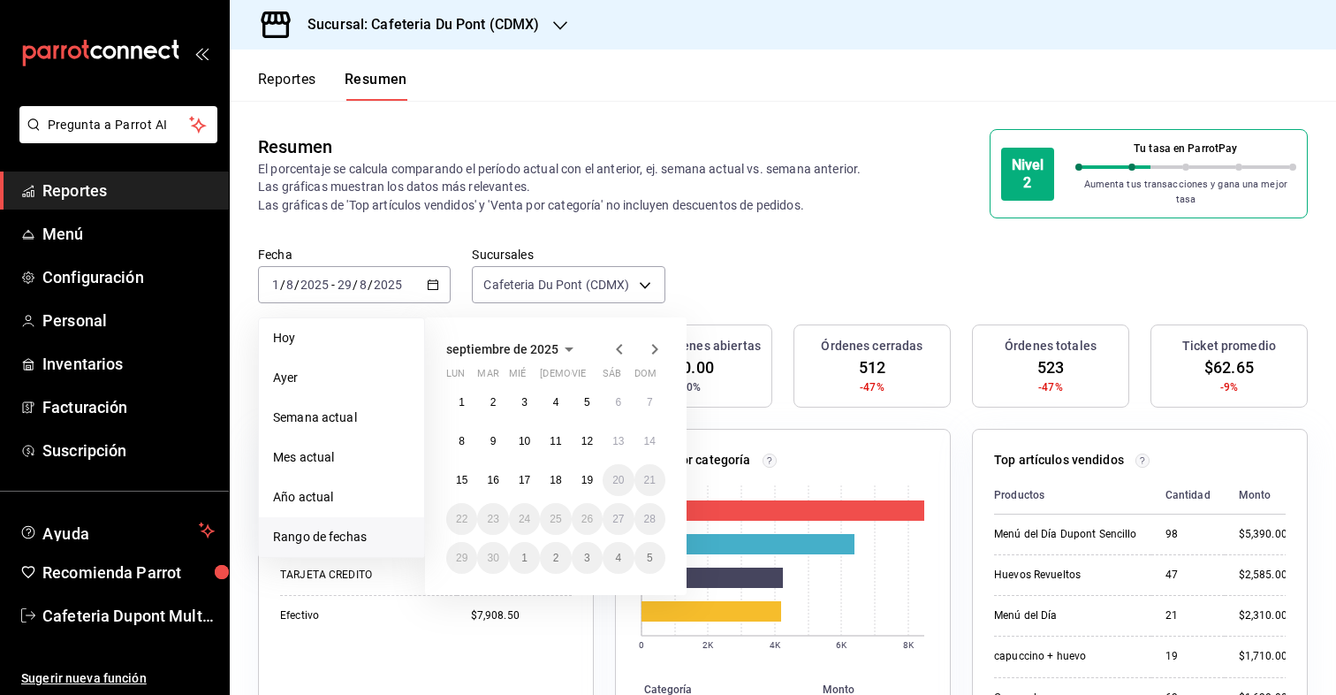
click at [613, 338] on icon "button" at bounding box center [619, 348] width 21 height 21
click at [644, 387] on button "1" at bounding box center [650, 402] width 31 height 32
click at [460, 590] on abbr "30" at bounding box center [461, 596] width 11 height 12
